Goal: Book appointment/travel/reservation

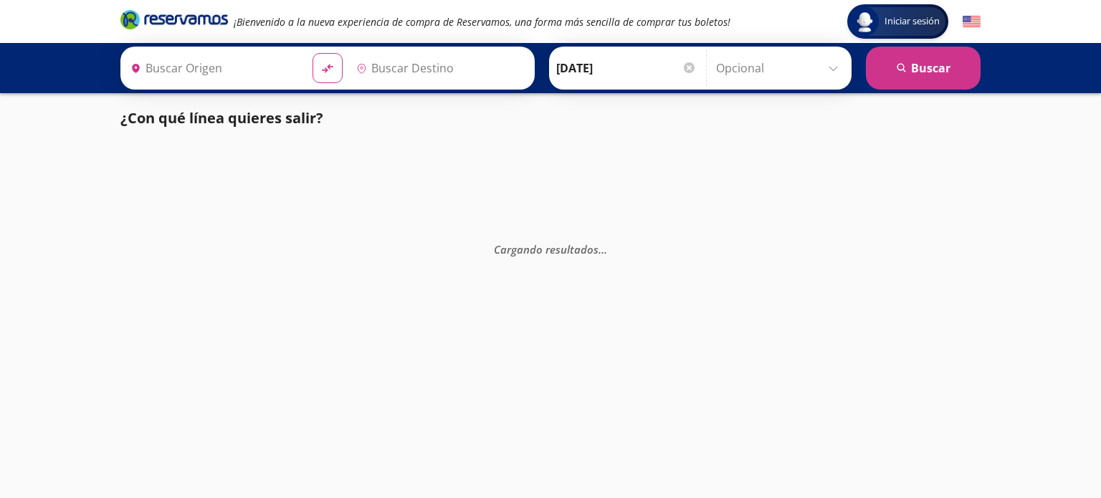
type input "Culiacán, [GEOGRAPHIC_DATA]"
type input "[GEOGRAPHIC_DATA], [GEOGRAPHIC_DATA]"
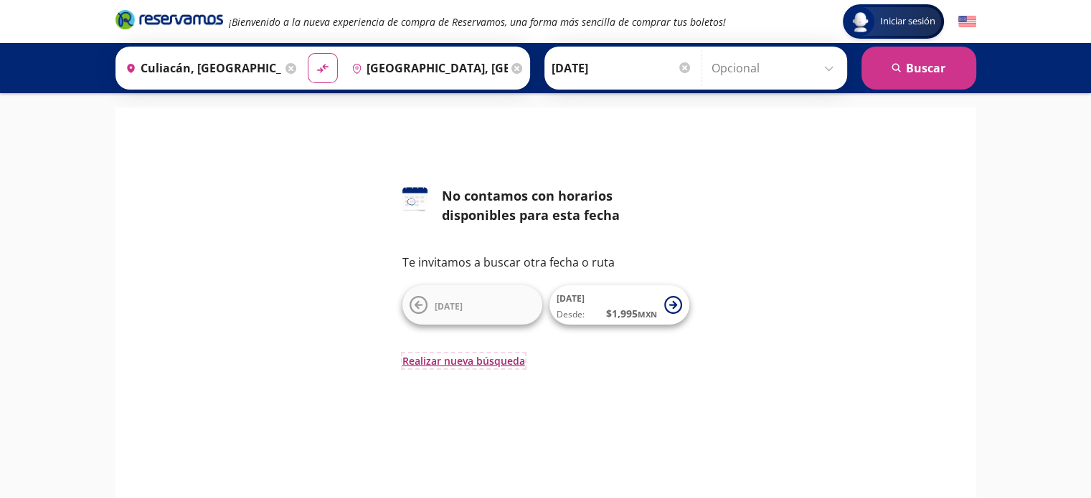
click at [501, 359] on button "Realizar nueva búsqueda" at bounding box center [463, 361] width 123 height 15
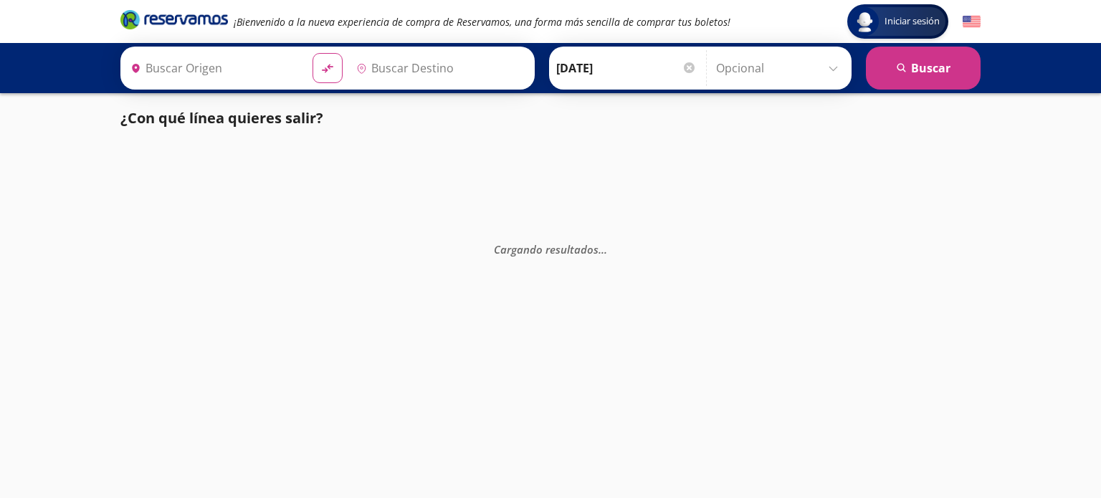
type input "[GEOGRAPHIC_DATA], [GEOGRAPHIC_DATA]"
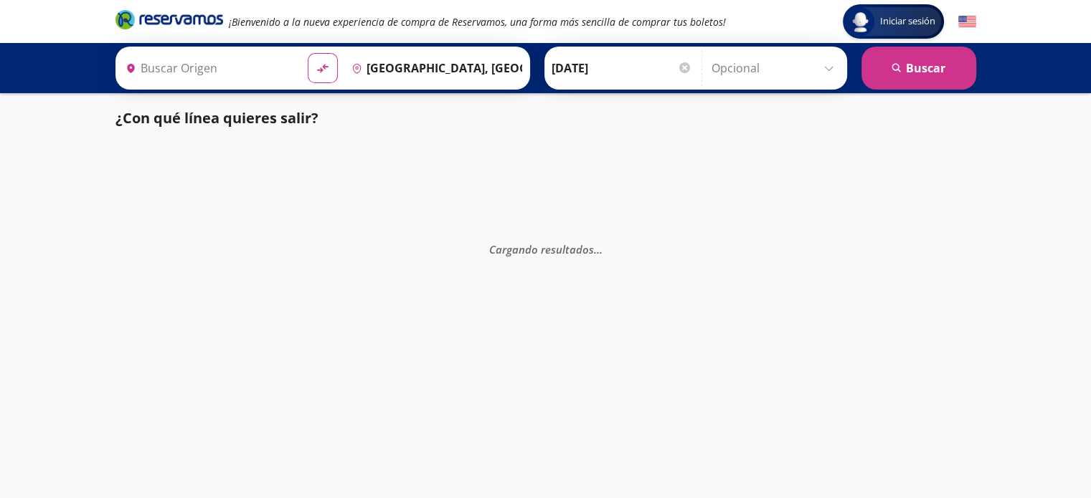
type input "Culiacán, [GEOGRAPHIC_DATA]"
